Goal: Find specific page/section: Find specific page/section

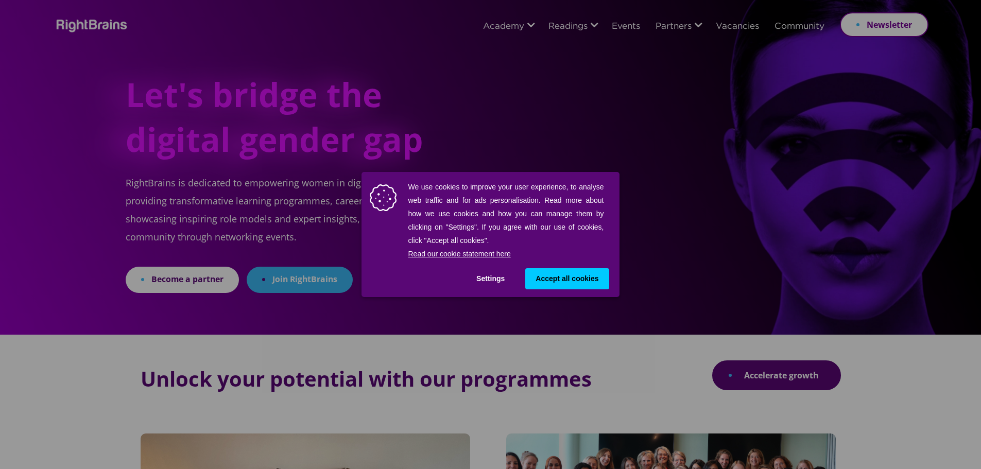
click at [544, 277] on span "Accept all cookies" at bounding box center [566, 278] width 63 height 11
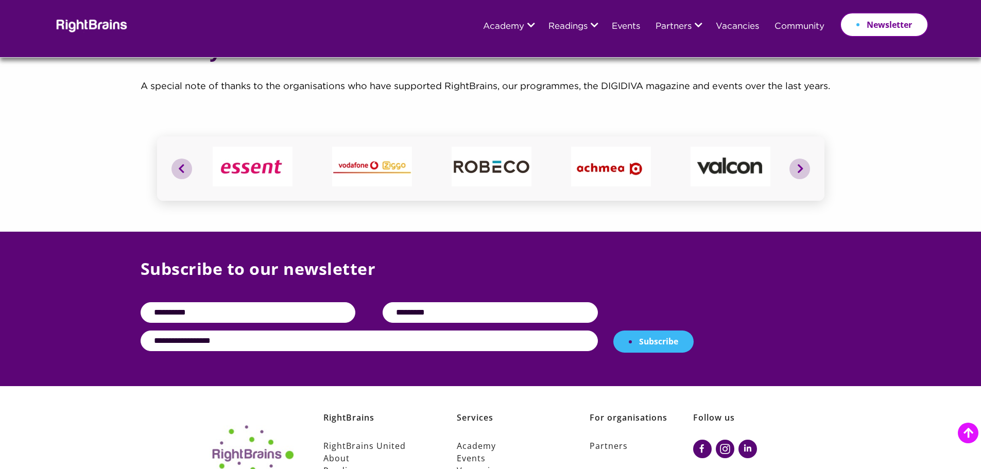
scroll to position [3994, 0]
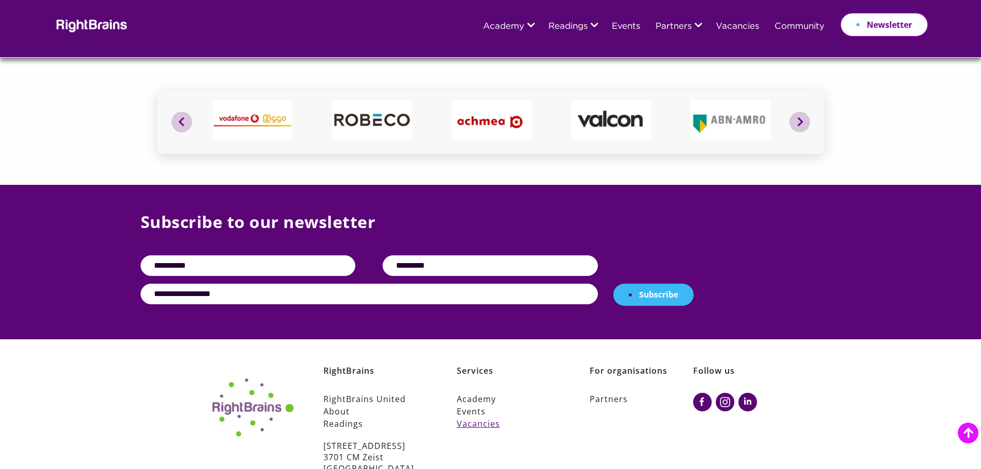
click at [481, 418] on link "Vacancies" at bounding box center [508, 424] width 103 height 12
